Goal: Task Accomplishment & Management: Manage account settings

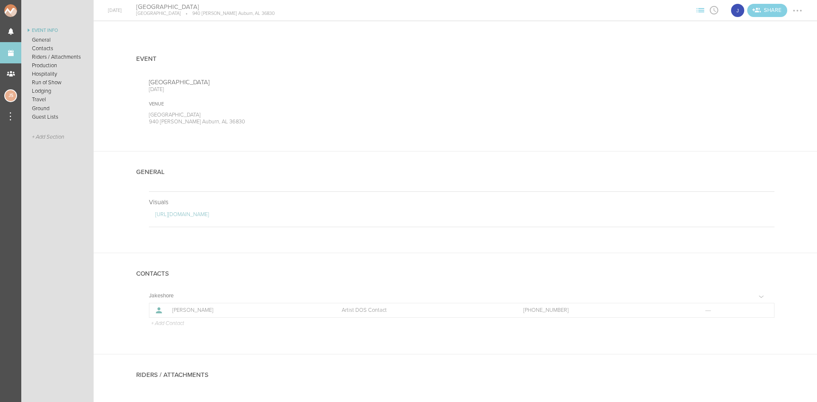
scroll to position [701, 0]
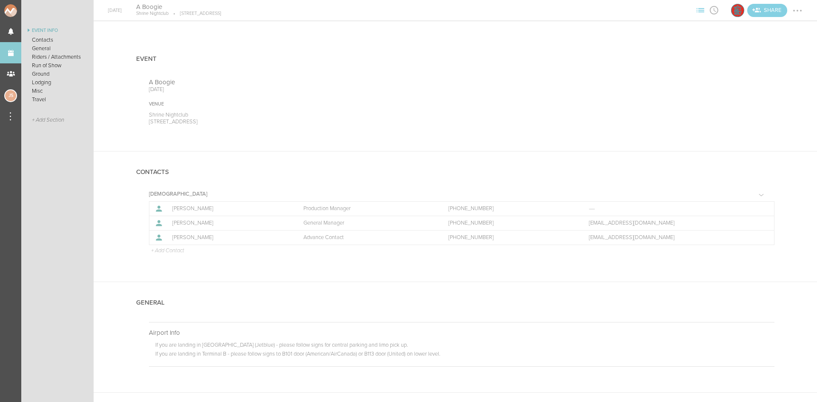
scroll to position [596, 0]
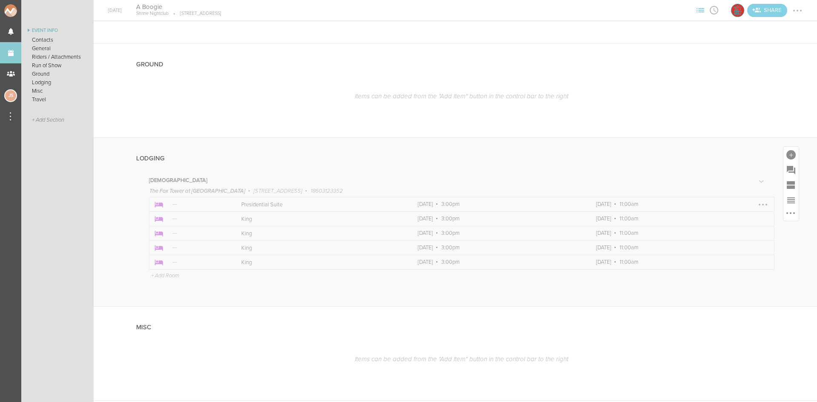
click at [762, 205] on div at bounding box center [763, 205] width 2 height 2
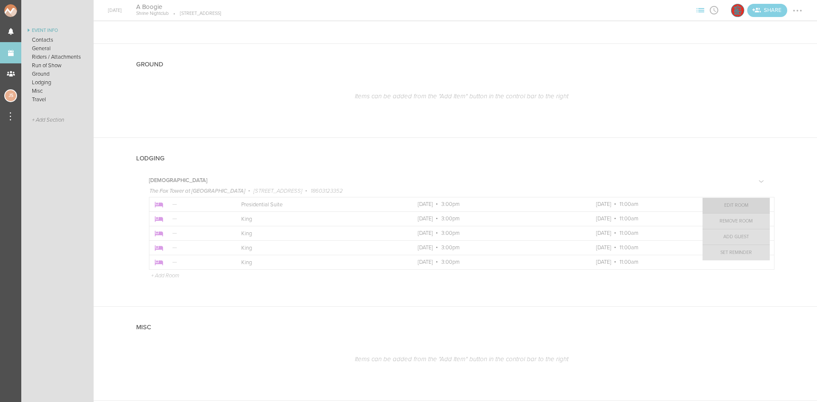
click at [744, 205] on link "Edit Room" at bounding box center [735, 205] width 67 height 15
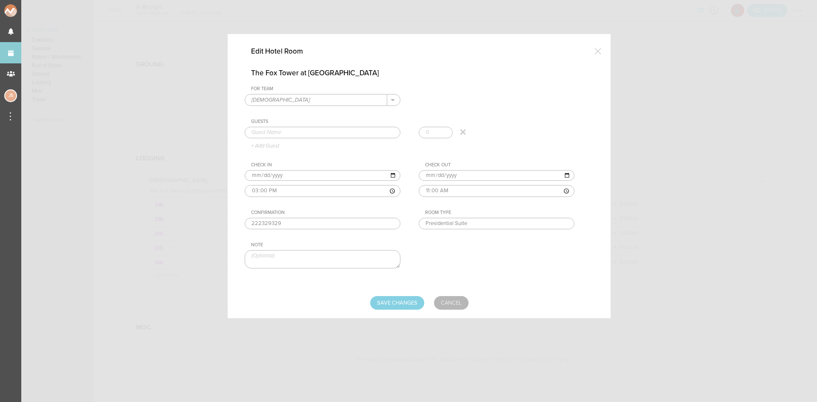
click at [294, 132] on input "text" at bounding box center [323, 133] width 156 height 12
paste input "[PERSON_NAME]"
type input "[PERSON_NAME]"
click at [382, 301] on input "Save Changes" at bounding box center [397, 303] width 54 height 14
type input "Saving..."
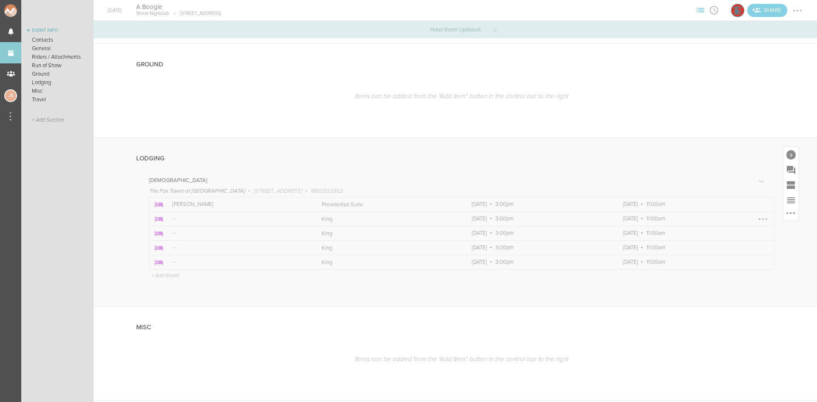
click at [757, 219] on div at bounding box center [763, 219] width 14 height 14
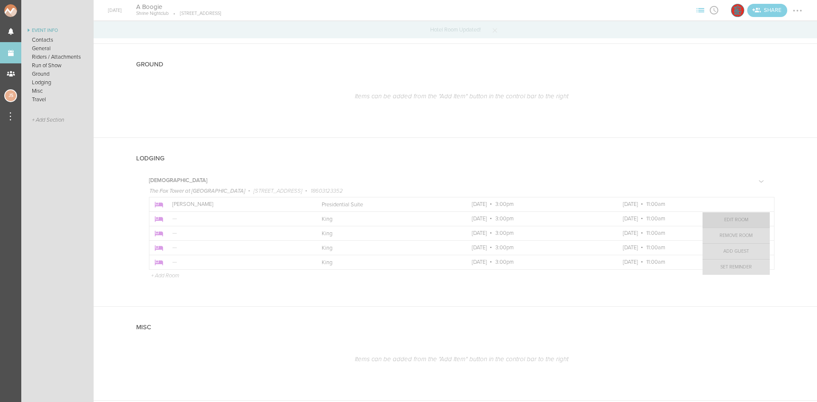
click at [732, 222] on link "Edit Room" at bounding box center [735, 219] width 67 height 15
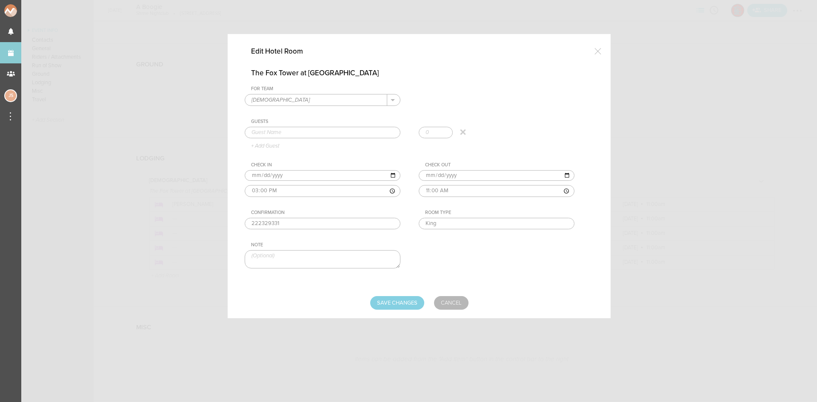
click at [287, 135] on input "text" at bounding box center [323, 133] width 156 height 12
paste input "[PERSON_NAME]"
type input "[PERSON_NAME]"
click at [392, 302] on input "Save Changes" at bounding box center [397, 303] width 54 height 14
type input "Saving..."
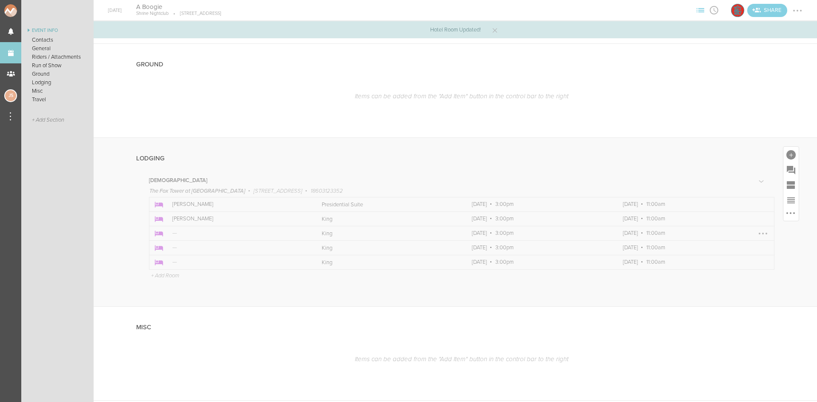
click at [756, 233] on div at bounding box center [763, 234] width 14 height 14
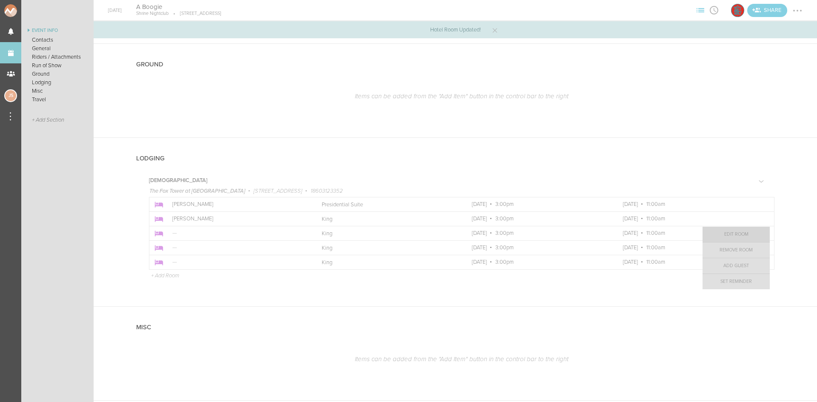
click at [745, 235] on link "Edit Room" at bounding box center [735, 234] width 67 height 15
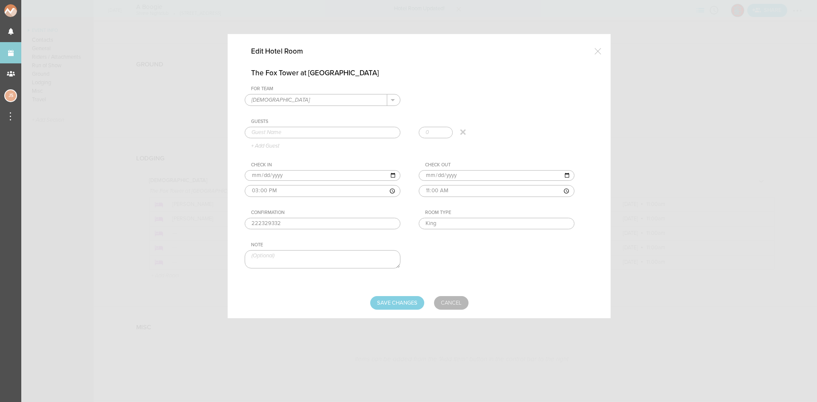
click at [300, 132] on input "text" at bounding box center [323, 133] width 156 height 12
paste input "[PERSON_NAME]"
type input "[PERSON_NAME]"
click at [397, 303] on input "Save Changes" at bounding box center [397, 303] width 54 height 14
type input "Saving..."
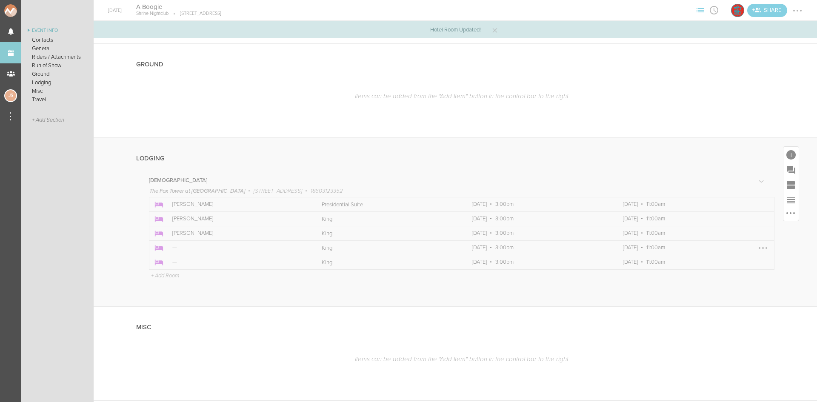
click at [762, 247] on div at bounding box center [763, 248] width 2 height 2
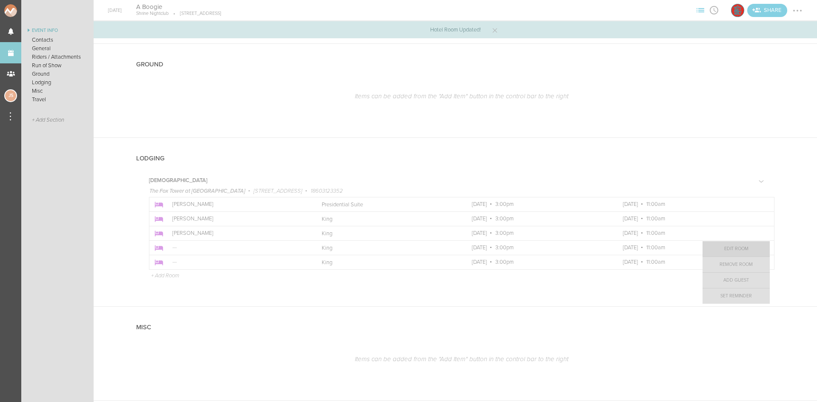
click at [744, 251] on link "Edit Room" at bounding box center [735, 248] width 67 height 15
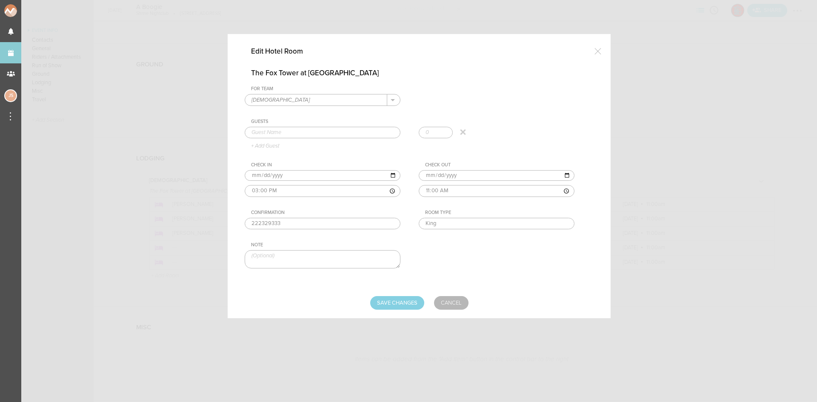
click at [310, 137] on input "text" at bounding box center [323, 133] width 156 height 12
paste input "[PERSON_NAME]"
type input "[PERSON_NAME]"
click at [399, 304] on input "Save Changes" at bounding box center [397, 303] width 54 height 14
type input "Saving..."
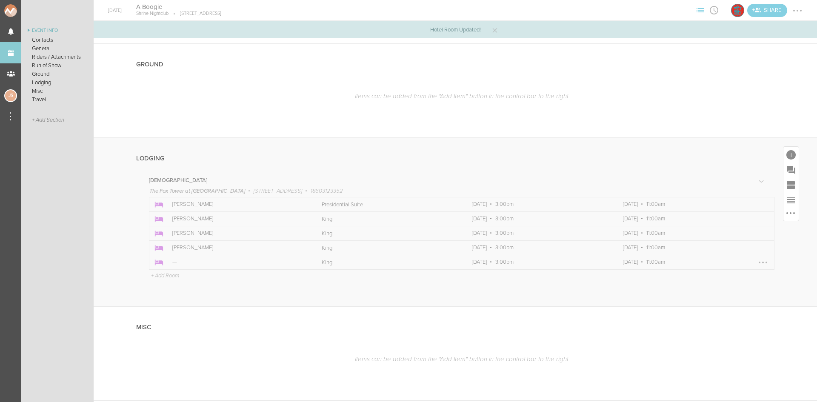
click at [756, 262] on div at bounding box center [763, 263] width 14 height 14
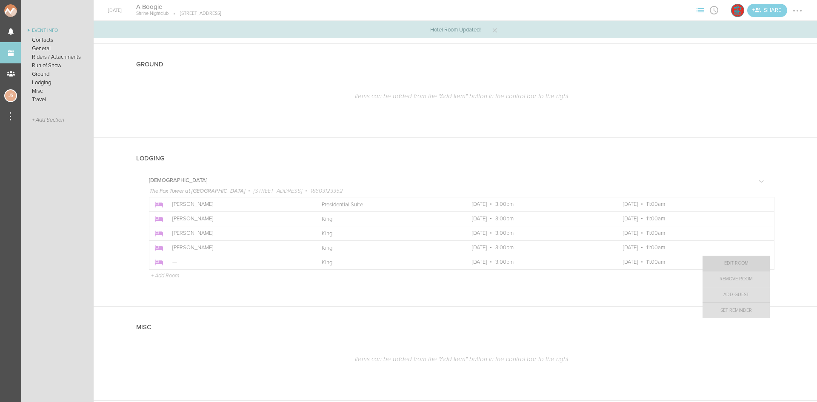
click at [734, 263] on link "Edit Room" at bounding box center [735, 263] width 67 height 15
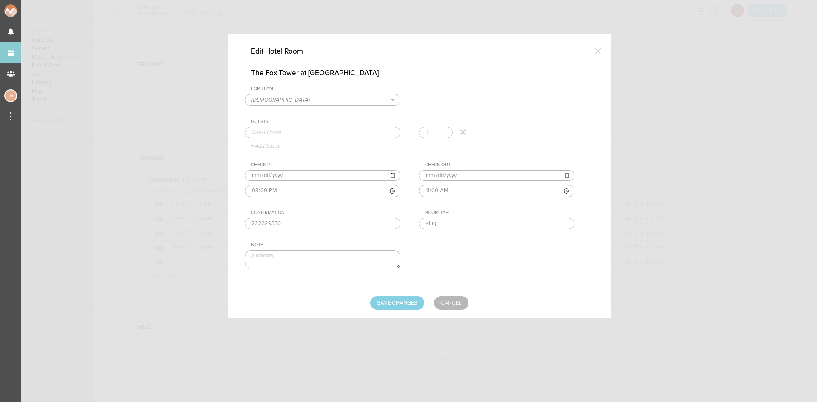
click at [286, 130] on input "text" at bounding box center [323, 133] width 156 height 12
paste input "[PERSON_NAME]"
type input "[PERSON_NAME]"
click at [396, 305] on input "Save Changes" at bounding box center [397, 303] width 54 height 14
type input "Saving..."
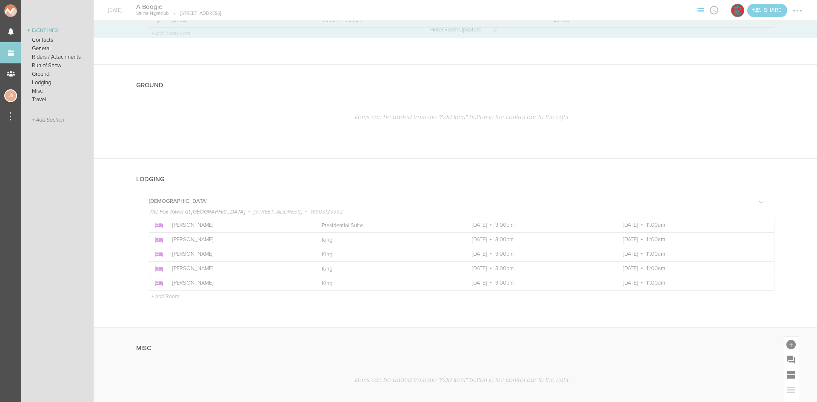
scroll to position [425, 0]
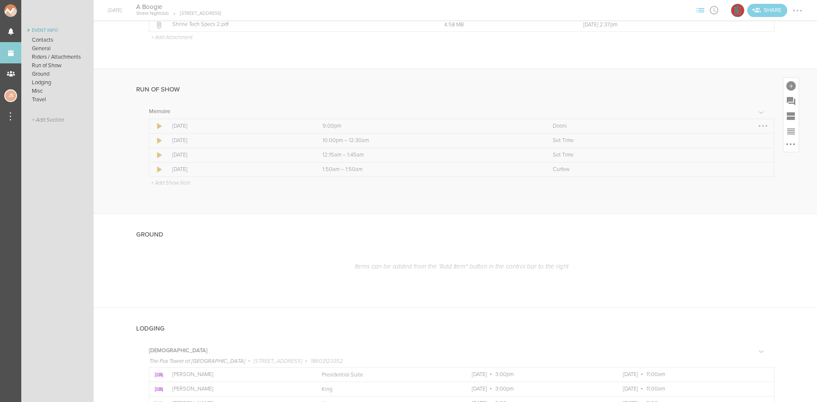
click at [758, 126] on div at bounding box center [763, 126] width 14 height 14
click at [747, 144] on link "Edit Item" at bounding box center [737, 142] width 66 height 15
select select "Doors"
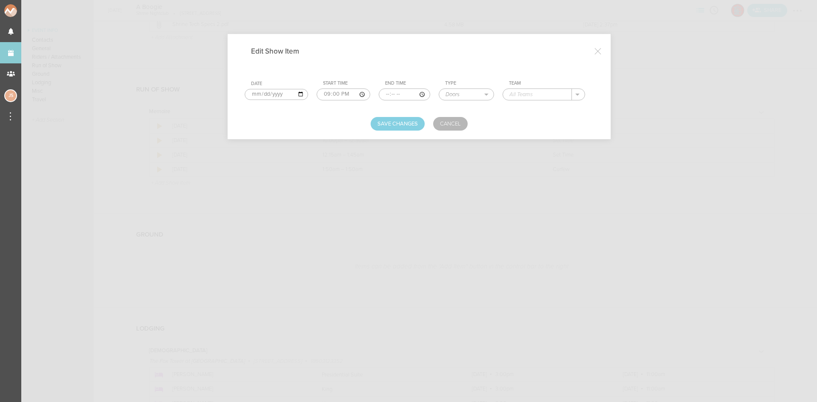
click at [539, 90] on input "text" at bounding box center [537, 94] width 69 height 11
click at [510, 112] on div "[DEMOGRAPHIC_DATA]" at bounding box center [548, 107] width 78 height 15
type input "[DEMOGRAPHIC_DATA]"
click at [402, 121] on button "Save Changes" at bounding box center [398, 124] width 54 height 14
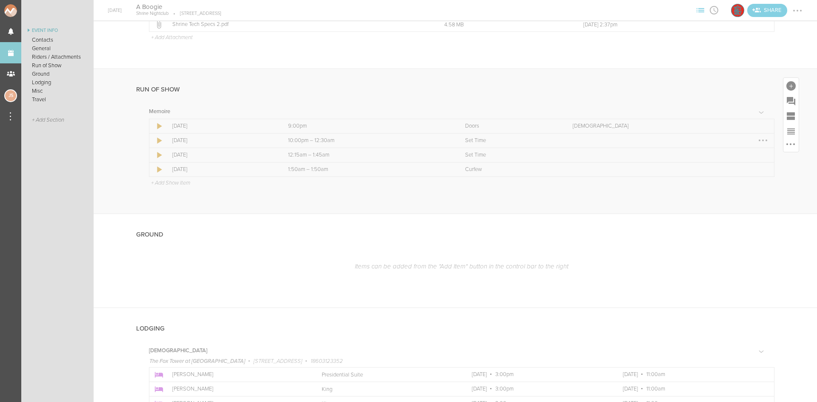
click at [762, 140] on div at bounding box center [763, 141] width 2 height 2
click at [751, 153] on link "Edit Item" at bounding box center [737, 156] width 66 height 15
select select "Set Time"
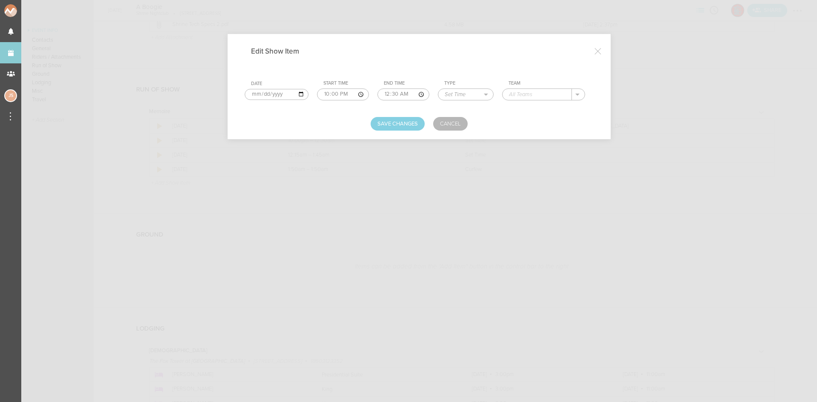
click at [534, 95] on input "text" at bounding box center [536, 94] width 69 height 11
type input "Certified"
click at [407, 125] on button "Save Changes" at bounding box center [398, 124] width 54 height 14
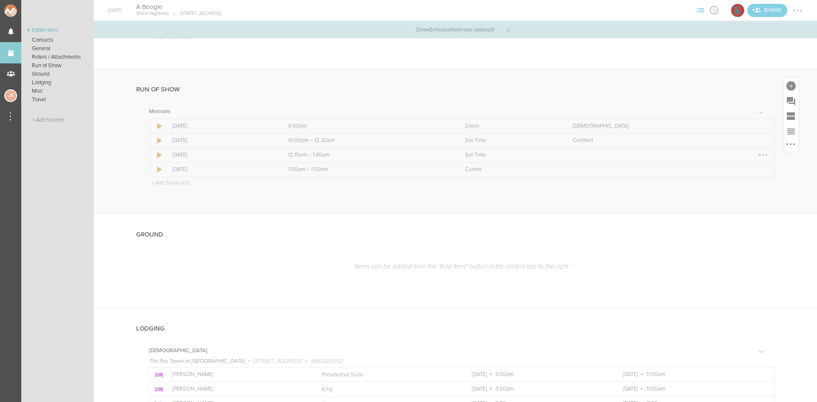
click at [757, 155] on div at bounding box center [763, 155] width 14 height 14
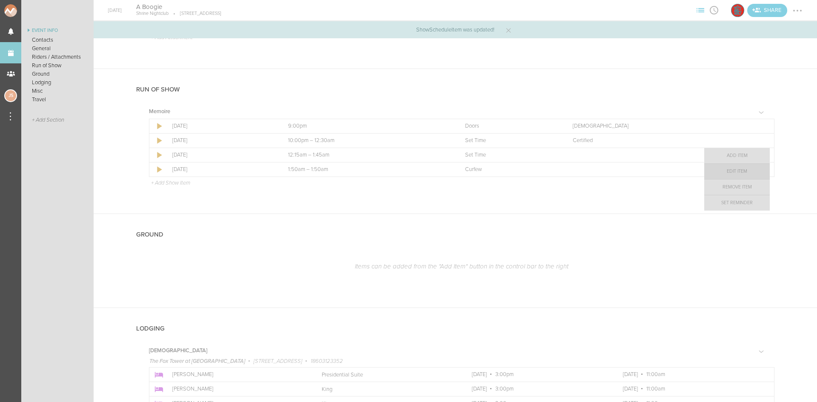
click at [749, 168] on link "Edit Item" at bounding box center [737, 171] width 66 height 15
select select "Set Time"
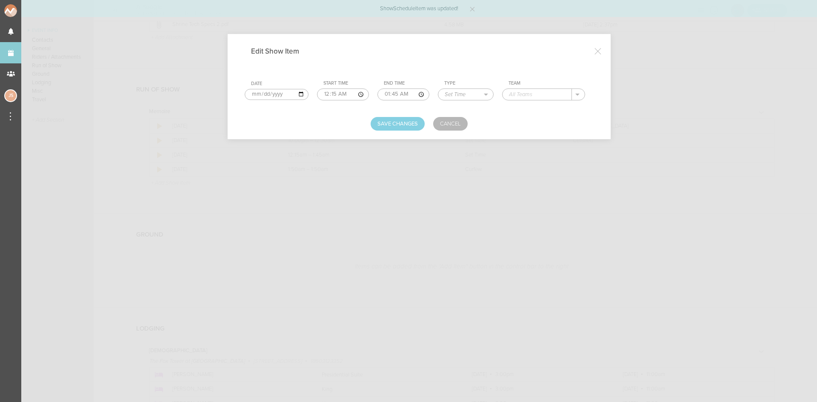
click at [530, 97] on input "text" at bounding box center [536, 94] width 69 height 11
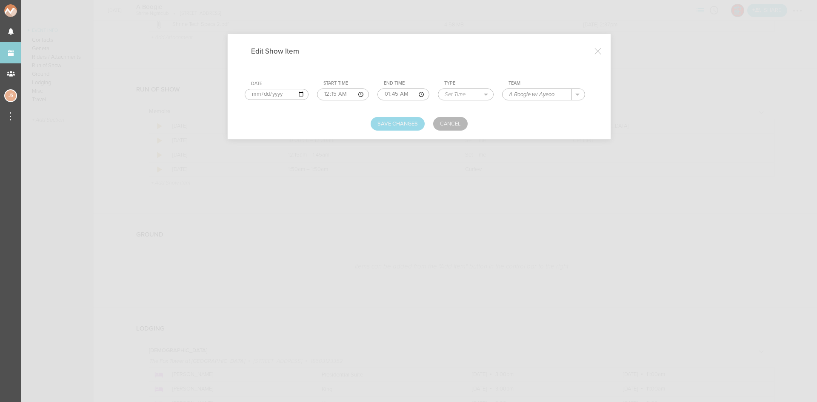
type input "A Boogie w/ Ayeoo"
click at [411, 120] on button "Save Changes" at bounding box center [398, 124] width 54 height 14
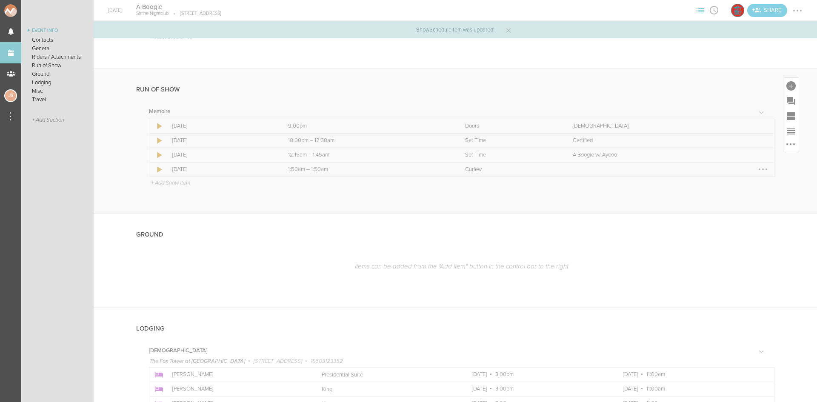
click at [756, 171] on div at bounding box center [763, 170] width 14 height 14
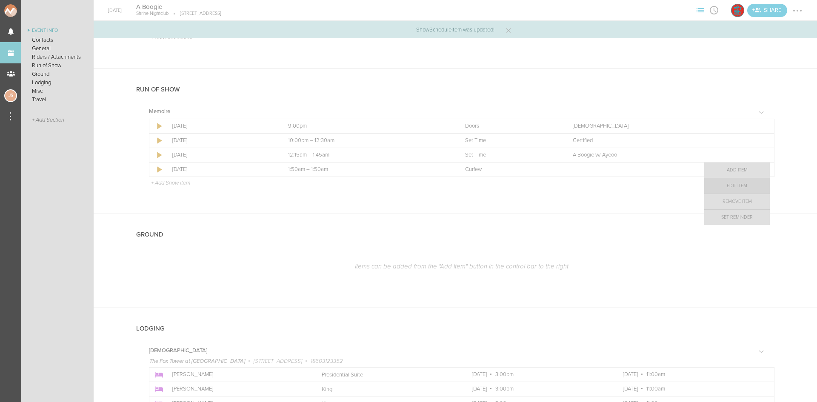
click at [753, 188] on link "Edit Item" at bounding box center [737, 185] width 66 height 15
select select "Curfew"
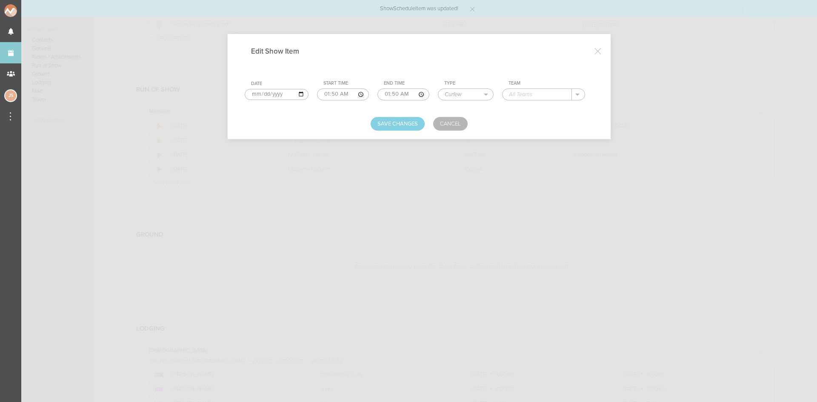
click at [528, 94] on input "text" at bounding box center [536, 94] width 69 height 11
drag, startPoint x: 529, startPoint y: 110, endPoint x: 520, endPoint y: 109, distance: 9.0
click at [529, 110] on p "[DEMOGRAPHIC_DATA]" at bounding box center [547, 106] width 61 height 7
type input "[DEMOGRAPHIC_DATA]"
click at [401, 120] on button "Save Changes" at bounding box center [398, 124] width 54 height 14
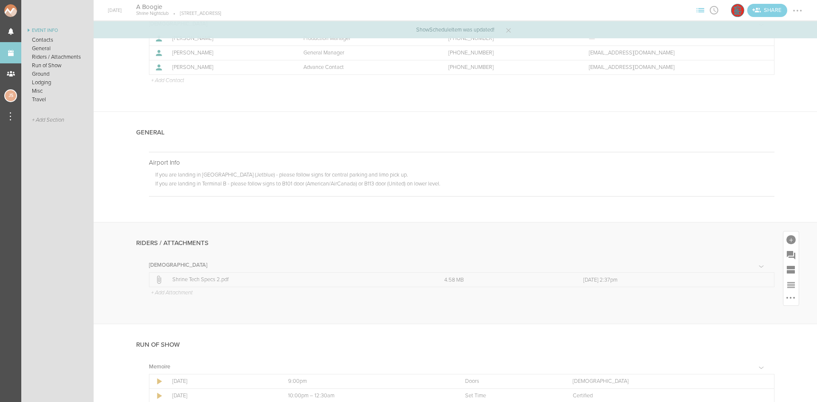
scroll to position [0, 0]
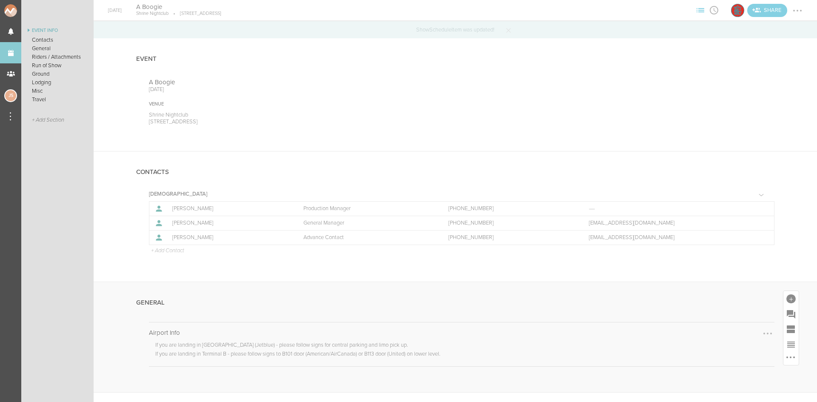
click at [761, 334] on div at bounding box center [768, 334] width 14 height 14
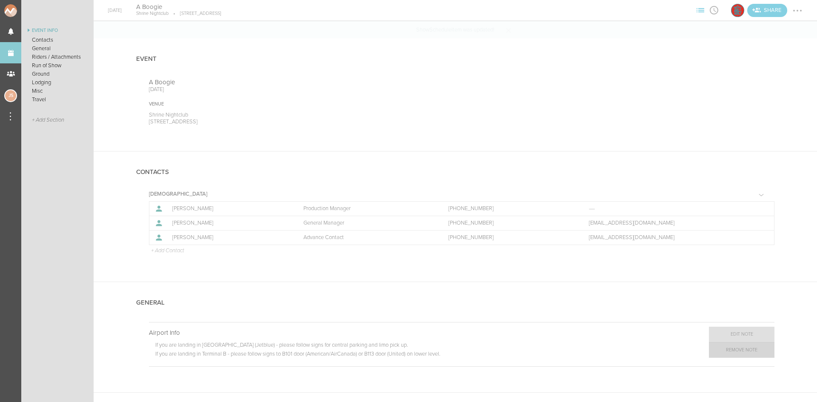
click at [753, 350] on link "Remove Note" at bounding box center [742, 349] width 66 height 15
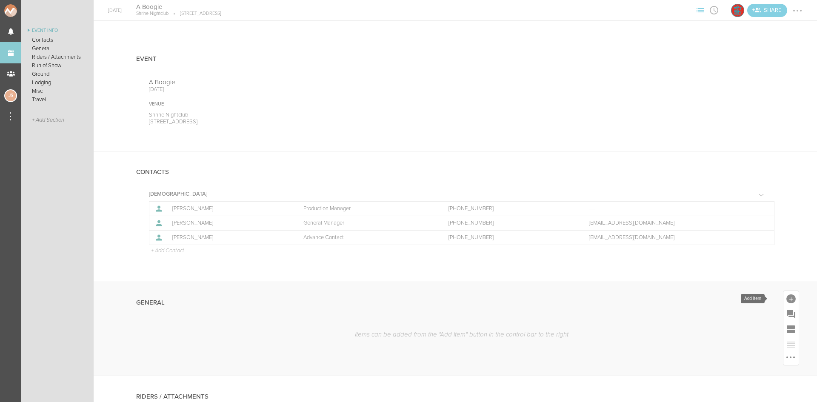
click at [786, 297] on div at bounding box center [790, 298] width 9 height 9
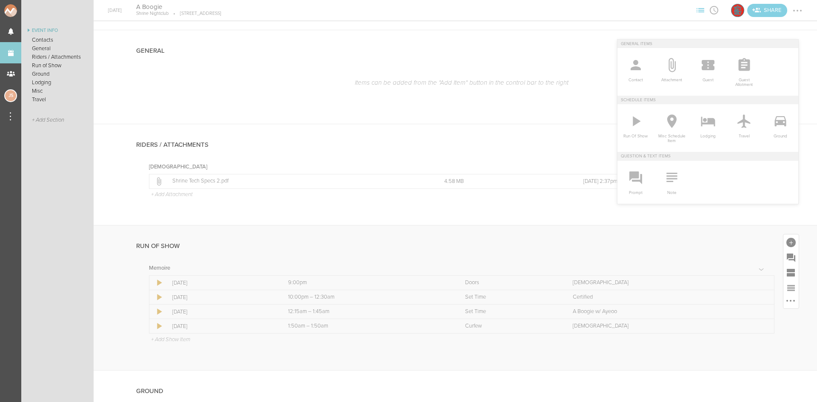
scroll to position [255, 0]
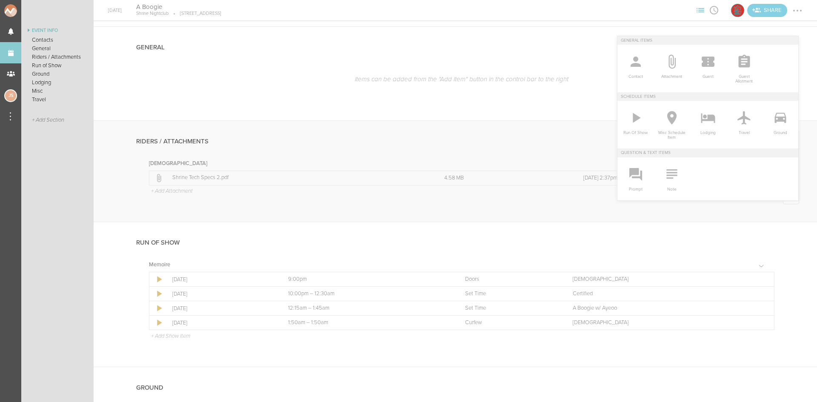
click at [800, 129] on div "Riders / Attachments Shrine Icon Filename Size Last Modified Icon Filename Shri…" at bounding box center [455, 171] width 723 height 101
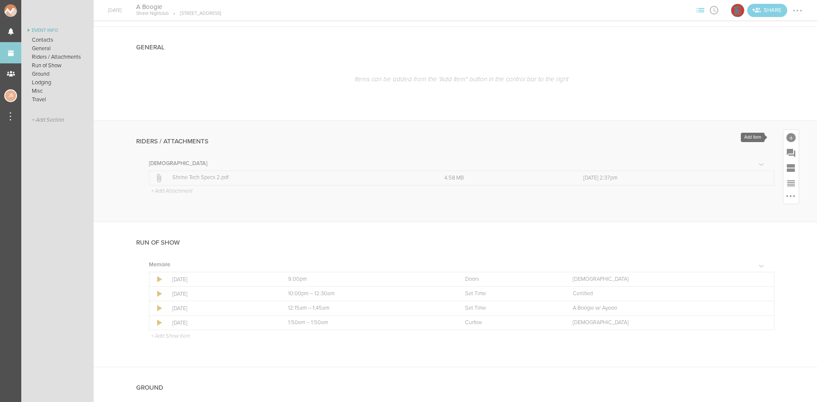
click at [788, 134] on div at bounding box center [790, 137] width 15 height 15
click at [667, 274] on icon at bounding box center [671, 267] width 17 height 17
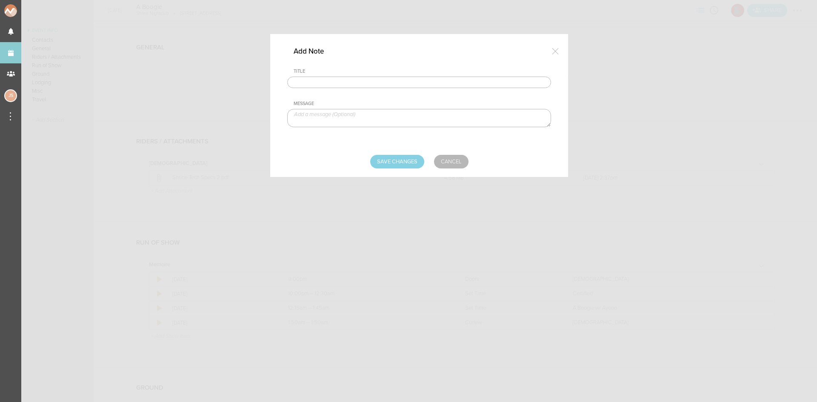
click at [386, 86] on input "text" at bounding box center [419, 83] width 264 height 12
type input "Hospitality Rider"
click at [353, 116] on textarea at bounding box center [419, 118] width 264 height 18
paste textarea "Branson brands as the parades* 2 le chem rose 2 le chem luminous 3 Branson roya…"
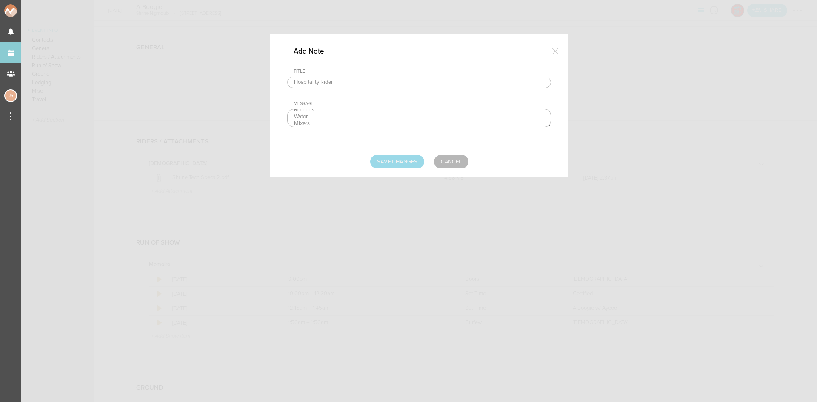
type textarea "Branson brands as the parades* 2 le chem rose 2 le chem luminous 3 Branson roya…"
click at [409, 166] on input "Save Changes" at bounding box center [397, 162] width 54 height 14
type input "Saving..."
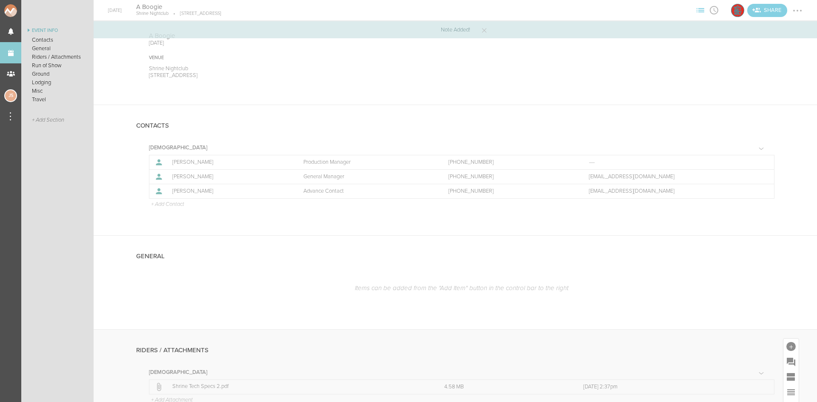
scroll to position [43, 0]
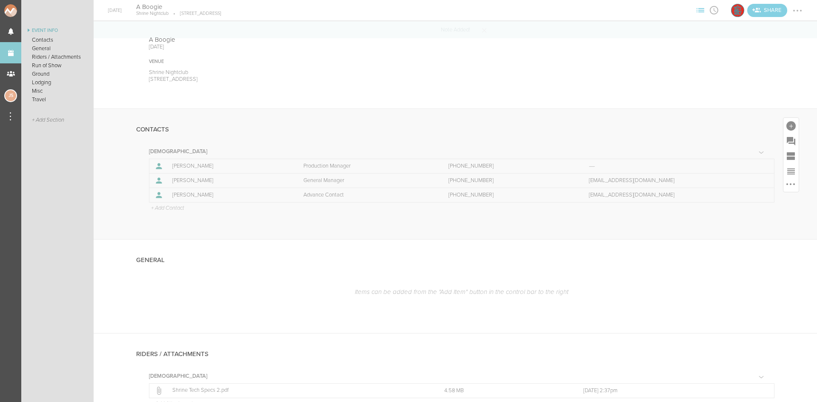
click at [180, 206] on p "+ Add Contact" at bounding box center [167, 208] width 34 height 7
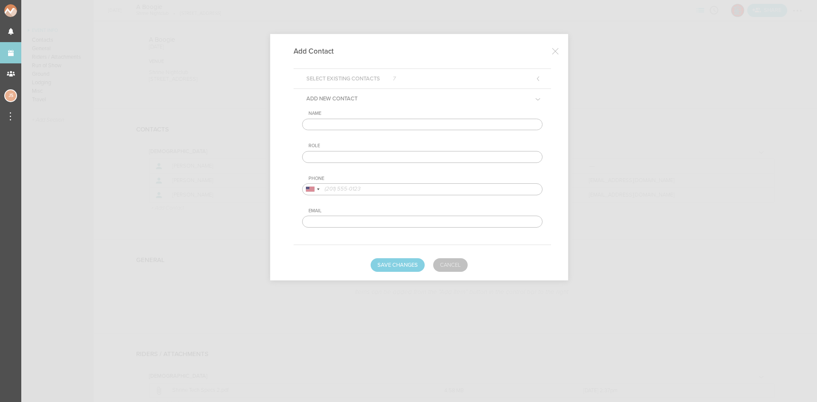
click at [460, 261] on link "Cancel" at bounding box center [450, 265] width 34 height 14
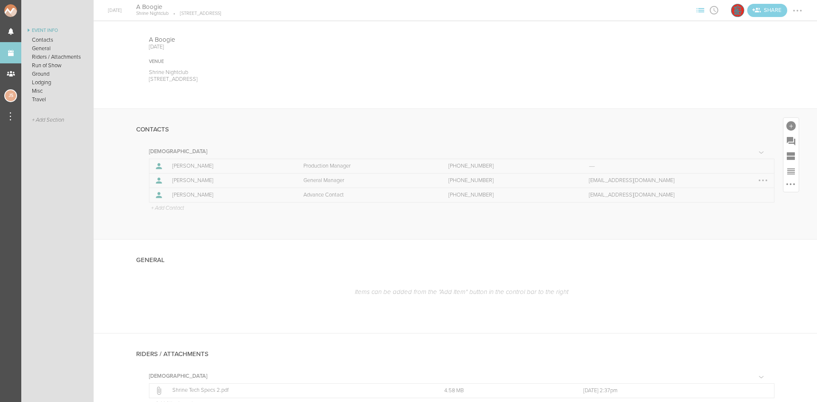
click at [756, 180] on div at bounding box center [763, 181] width 14 height 14
click at [731, 182] on link "Edit" at bounding box center [737, 181] width 66 height 15
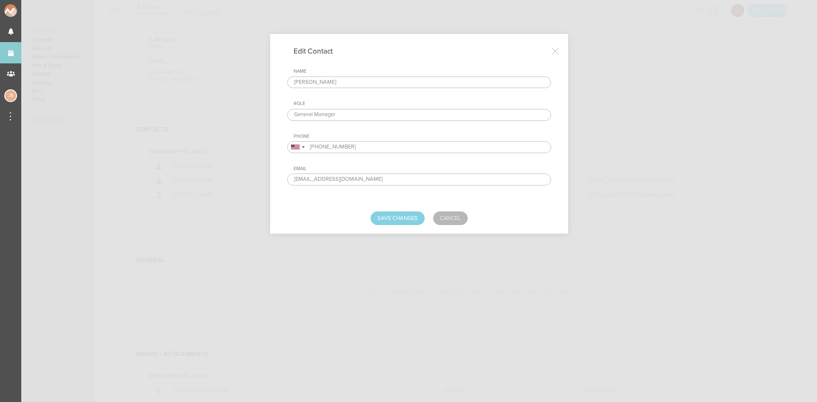
drag, startPoint x: 339, startPoint y: 82, endPoint x: 57, endPoint y: 66, distance: 282.1
click at [62, 69] on div "Edit Contact Name [PERSON_NAME] Role General Manager Phone [GEOGRAPHIC_DATA] + …" at bounding box center [408, 201] width 817 height 402
click at [363, 82] on input "Forrestt" at bounding box center [419, 83] width 264 height 12
type input "[PERSON_NAME]"
drag, startPoint x: 294, startPoint y: 146, endPoint x: 257, endPoint y: 144, distance: 37.5
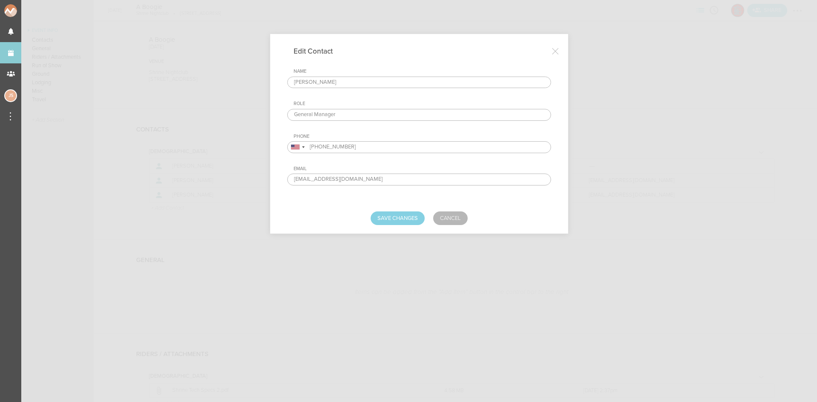
click at [257, 144] on div "Edit Contact Name [PERSON_NAME] Role General Manager Phone [GEOGRAPHIC_DATA] + …" at bounding box center [408, 201] width 817 height 402
paste input "[PHONE_NUMBER]"
type input "[PHONE_NUMBER]"
drag, startPoint x: 315, startPoint y: 177, endPoint x: 230, endPoint y: 171, distance: 85.3
click at [230, 171] on div "Edit Contact Name [PERSON_NAME] Role General Manager Phone [GEOGRAPHIC_DATA] + …" at bounding box center [408, 201] width 817 height 402
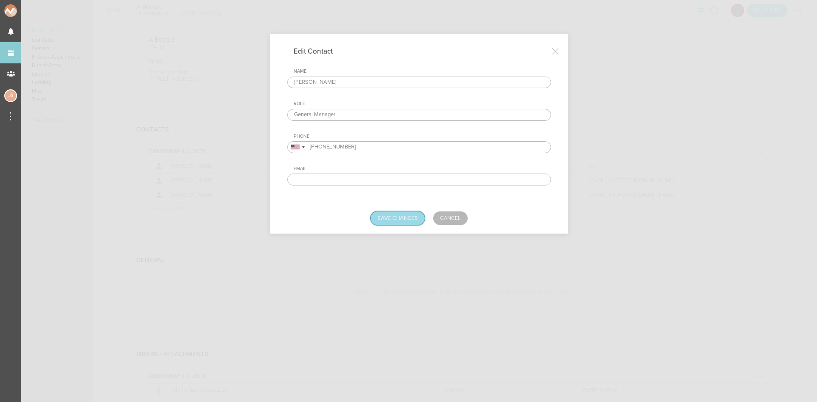
click at [389, 222] on button "Save Changes" at bounding box center [398, 218] width 54 height 14
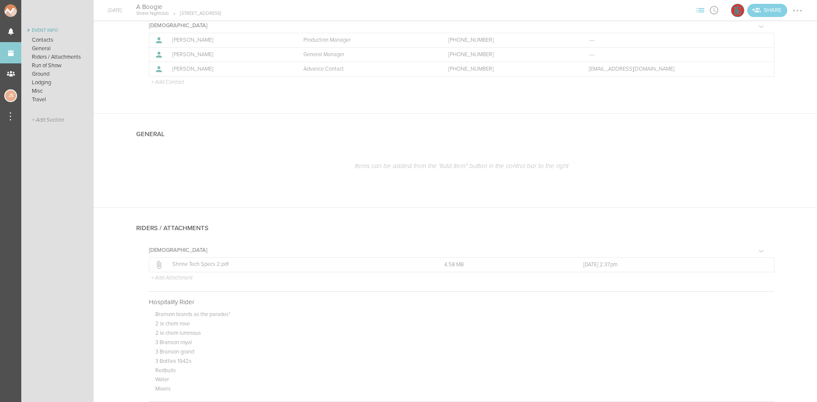
scroll to position [0, 0]
